Goal: Information Seeking & Learning: Find specific fact

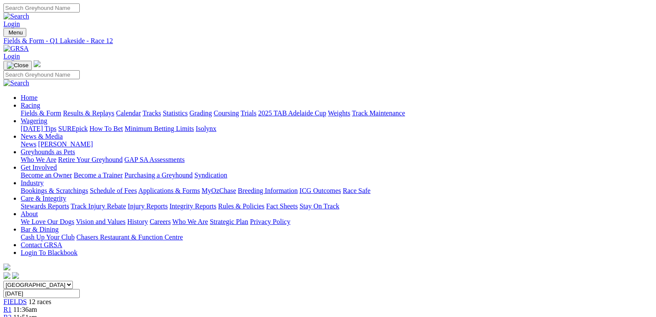
click at [80, 11] on input "Search" at bounding box center [41, 7] width 76 height 9
type input "out of whis"
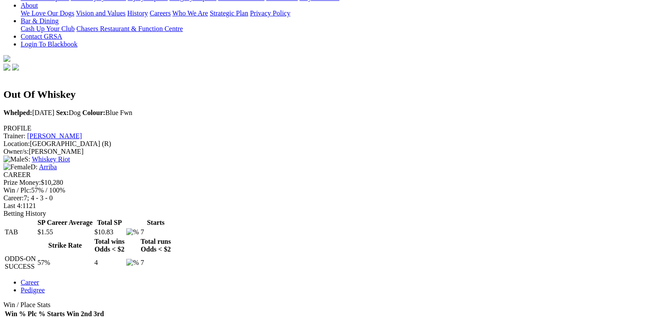
scroll to position [222, 0]
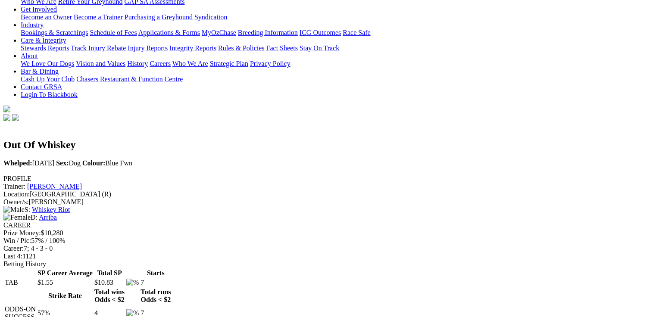
scroll to position [159, 0]
